Goal: Task Accomplishment & Management: Use online tool/utility

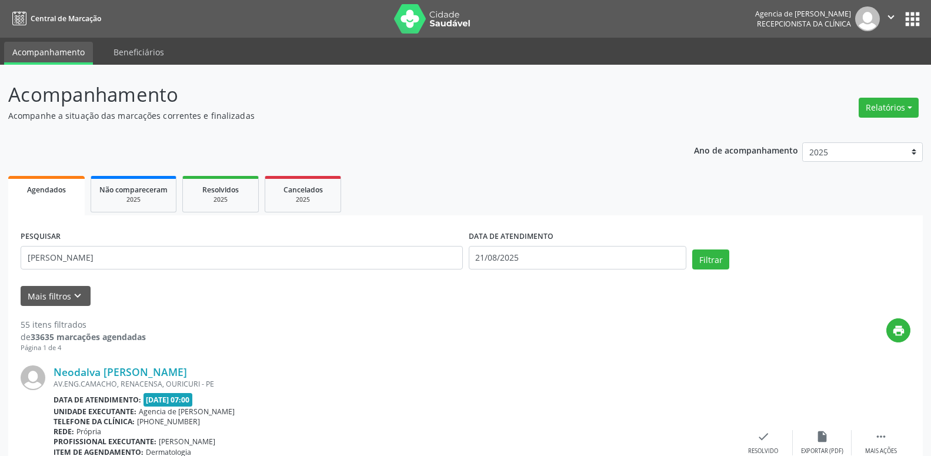
type input "[PERSON_NAME]"
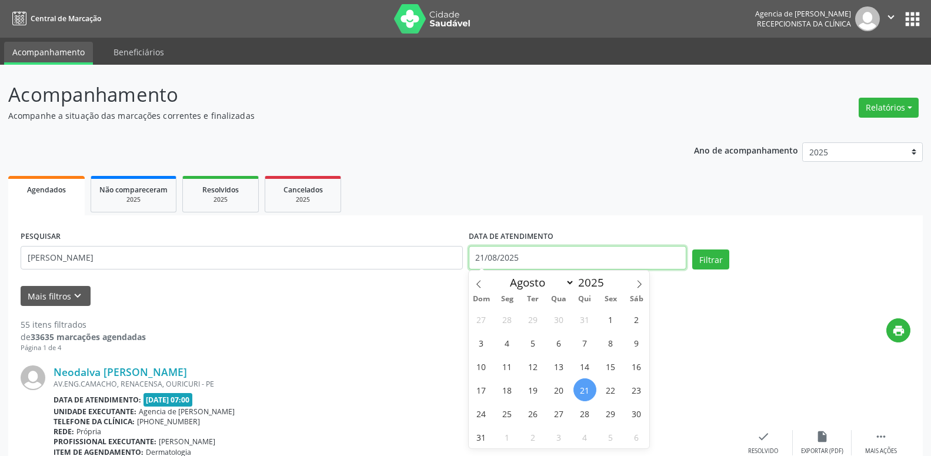
click at [543, 250] on input "21/08/2025" at bounding box center [578, 258] width 218 height 24
click at [608, 322] on span "1" at bounding box center [610, 319] width 23 height 23
type input "[DATE]"
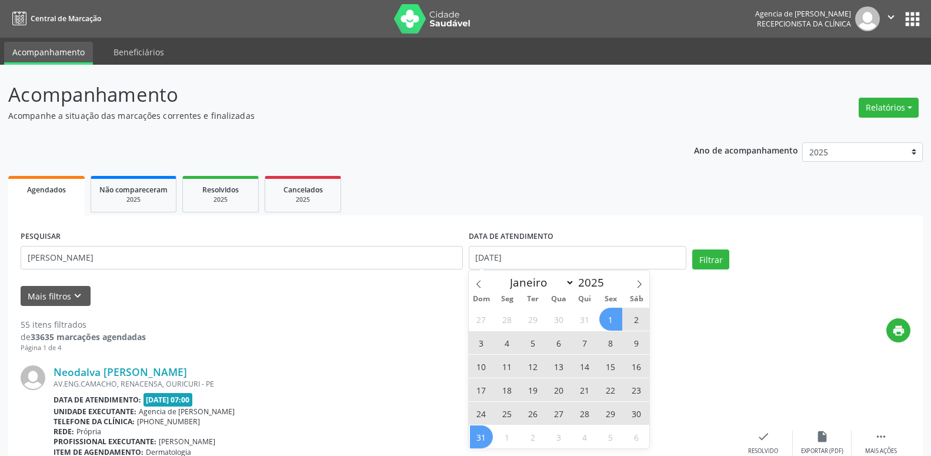
click at [483, 436] on span "31" at bounding box center [481, 436] width 23 height 23
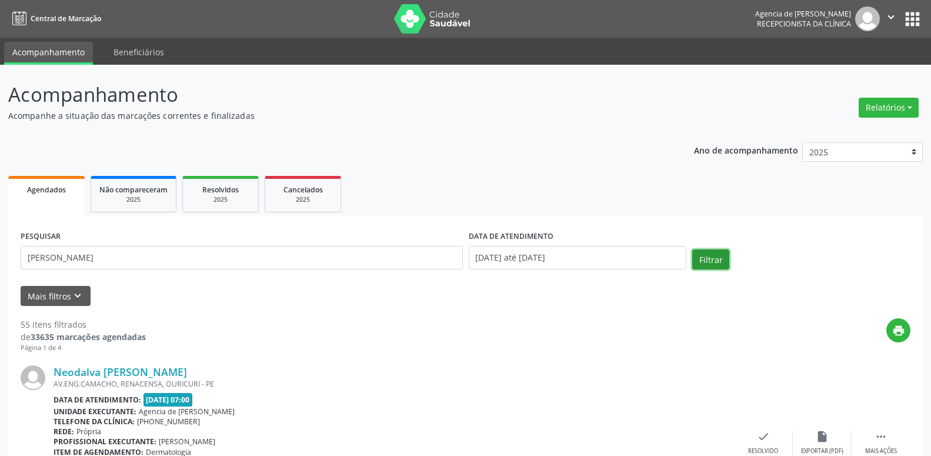
click at [713, 254] on button "Filtrar" at bounding box center [710, 259] width 37 height 20
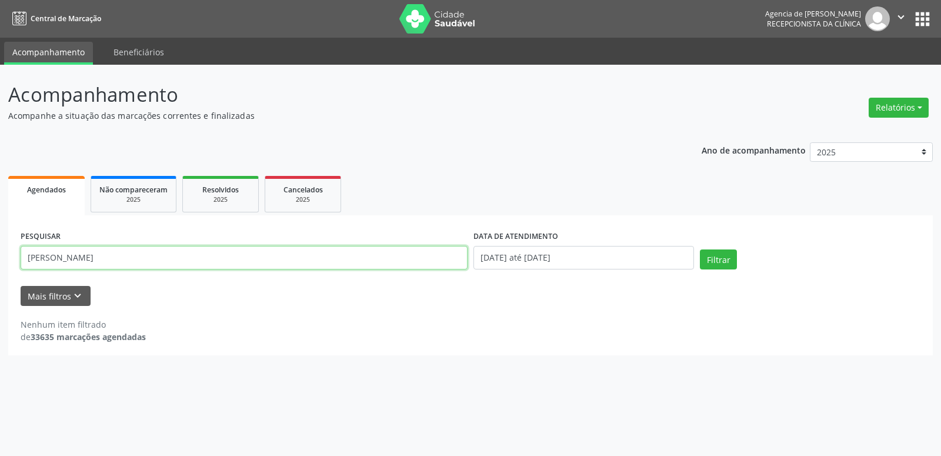
click at [61, 257] on input "[PERSON_NAME]" at bounding box center [244, 258] width 447 height 24
click at [733, 269] on button "Filtrar" at bounding box center [718, 259] width 37 height 20
click at [88, 256] on input "[PERSON_NAME]" at bounding box center [244, 258] width 447 height 24
type input "[PERSON_NAME]"
click at [700, 249] on button "Filtrar" at bounding box center [718, 259] width 37 height 20
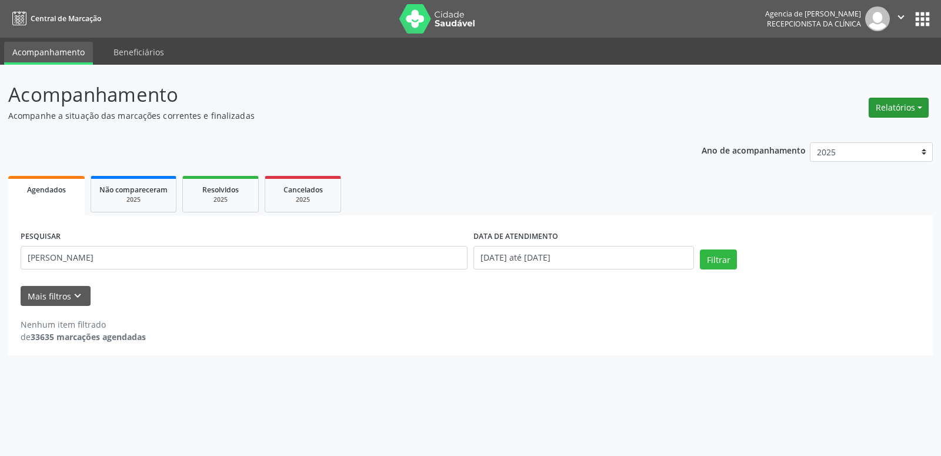
click at [887, 102] on button "Relatórios" at bounding box center [899, 108] width 60 height 20
click at [590, 142] on div "Ano de acompanhamento 2025 2024 2023 2022 2021 Agendados Não compareceram 2025 …" at bounding box center [470, 245] width 924 height 222
click at [883, 105] on button "Relatórios" at bounding box center [899, 108] width 60 height 20
click at [867, 131] on link "Agendamentos" at bounding box center [866, 133] width 126 height 16
select select "7"
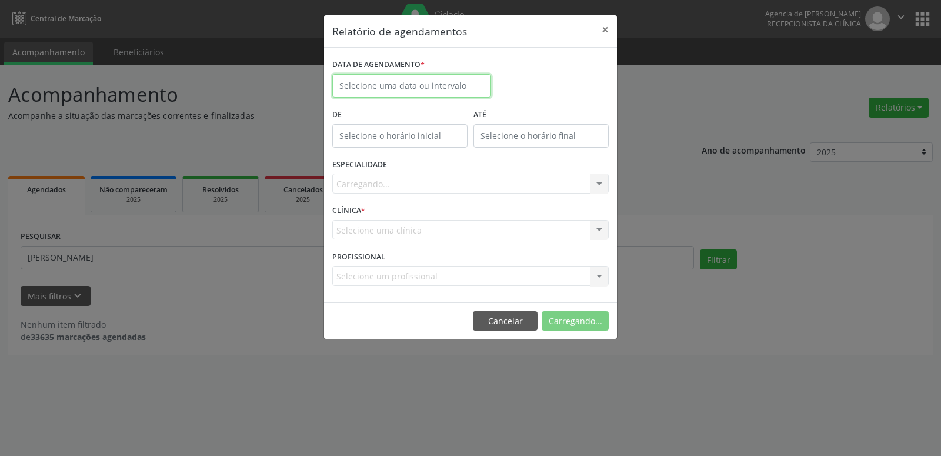
click at [467, 86] on input "text" at bounding box center [411, 86] width 159 height 24
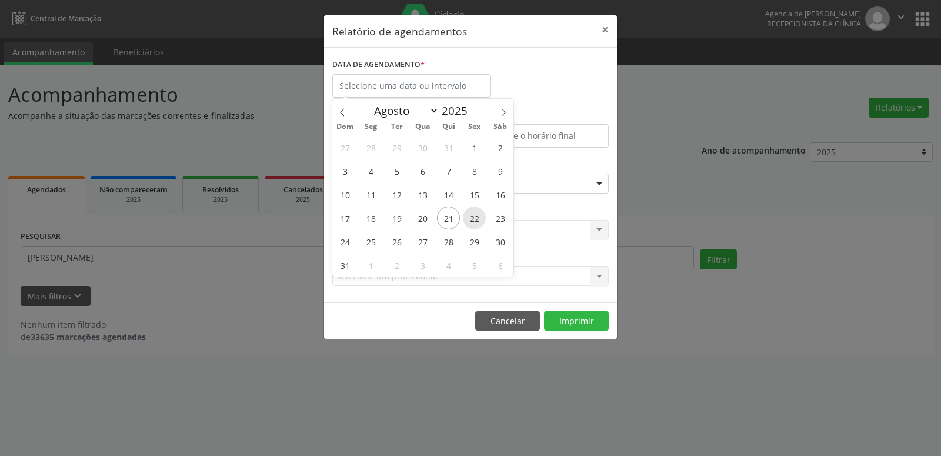
click at [470, 214] on span "22" at bounding box center [474, 217] width 23 height 23
type input "[DATE]"
click at [470, 214] on span "22" at bounding box center [474, 217] width 23 height 23
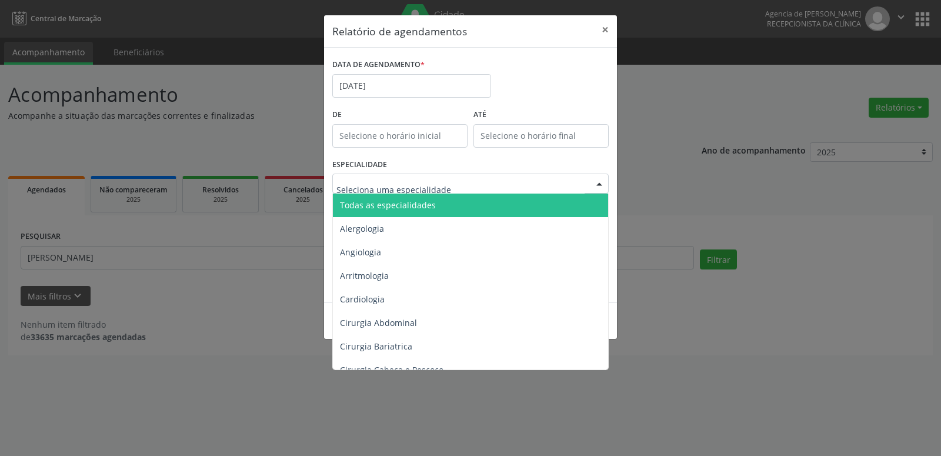
click at [449, 193] on div at bounding box center [470, 183] width 276 height 20
click at [460, 197] on span "Todas as especialidades" at bounding box center [471, 205] width 277 height 24
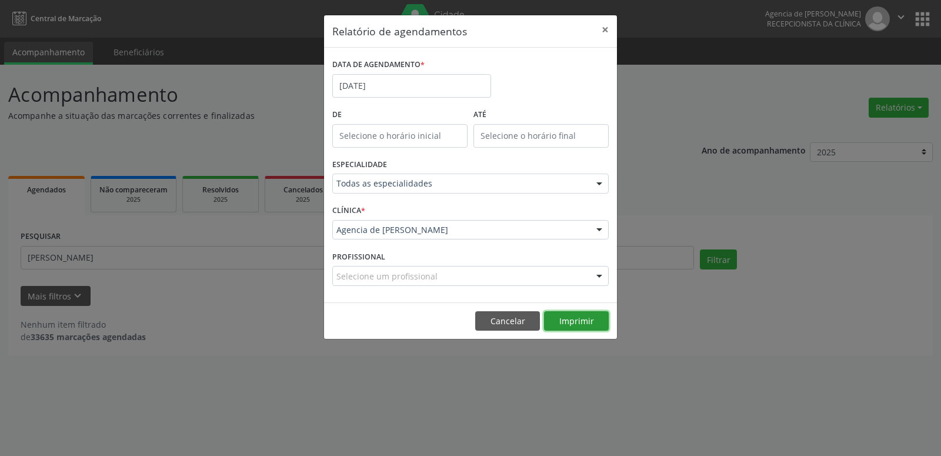
click at [569, 312] on button "Imprimir" at bounding box center [576, 321] width 65 height 20
click at [607, 26] on button "×" at bounding box center [605, 29] width 24 height 29
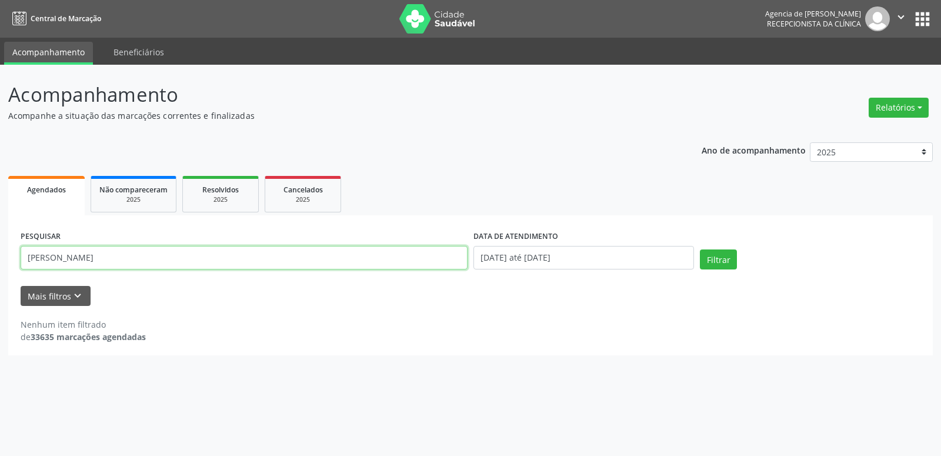
click at [72, 258] on input "[PERSON_NAME]" at bounding box center [244, 258] width 447 height 24
type input "[PERSON_NAME]"
click at [700, 249] on button "Filtrar" at bounding box center [718, 259] width 37 height 20
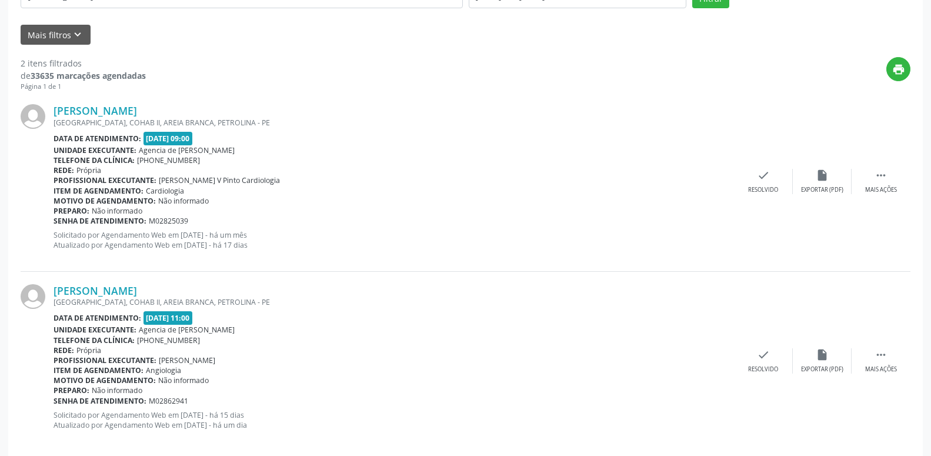
scroll to position [276, 0]
